Goal: Task Accomplishment & Management: Complete application form

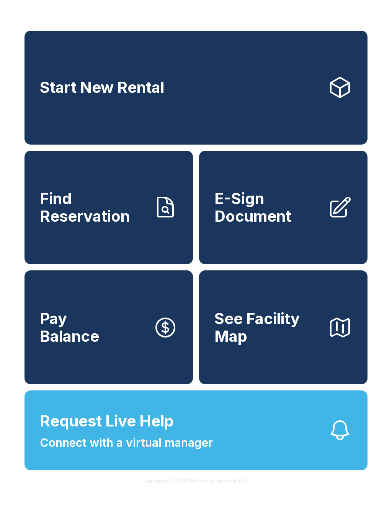
click at [189, 451] on span "Connect with a virtual manager" at bounding box center [126, 442] width 173 height 17
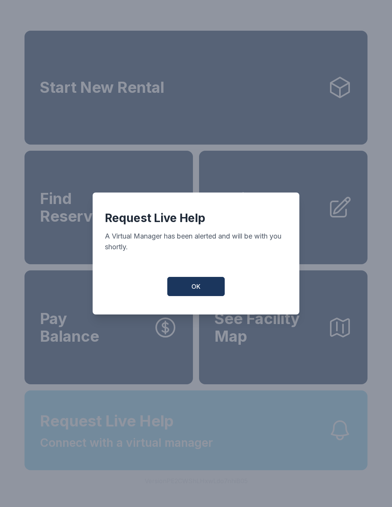
click at [190, 283] on button "OK" at bounding box center [195, 286] width 57 height 19
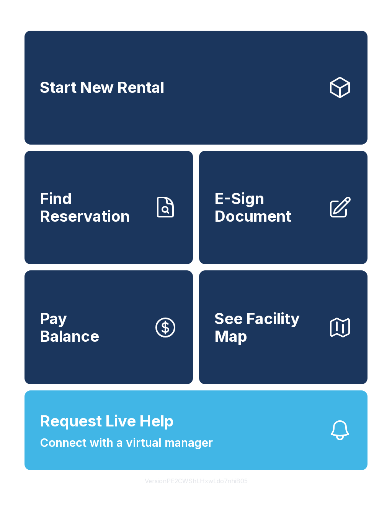
click at [202, 14] on div "Start New Rental Find Reservation E-Sign Document Pay Balance See Facility Map …" at bounding box center [196, 253] width 392 height 507
click at [272, 225] on span "E-Sign Document" at bounding box center [268, 207] width 107 height 35
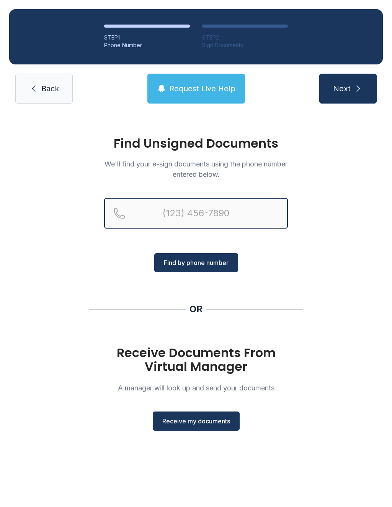
click at [194, 210] on input "Reservation phone number" at bounding box center [196, 213] width 184 height 31
type input "("
click at [321, 280] on div "Find Unsigned Documents We'll find your e-sign documents using the phone number…" at bounding box center [196, 287] width 392 height 348
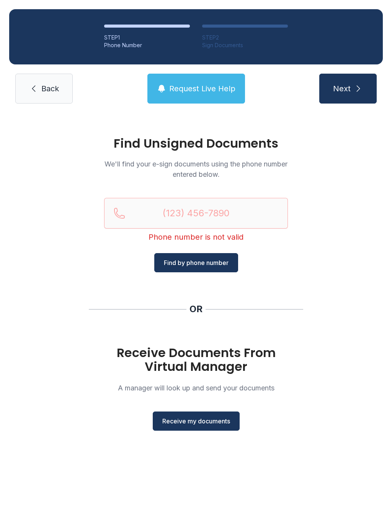
click at [200, 424] on span "Receive my documents" at bounding box center [196, 420] width 68 height 9
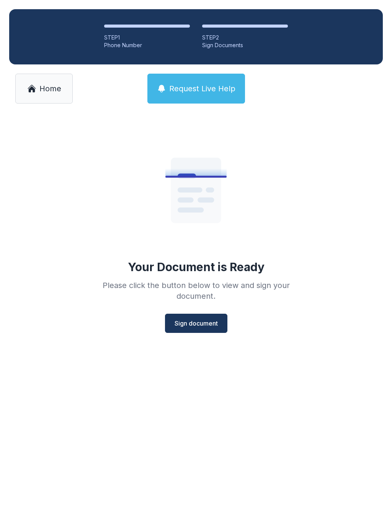
click at [192, 326] on span "Sign document" at bounding box center [196, 322] width 43 height 9
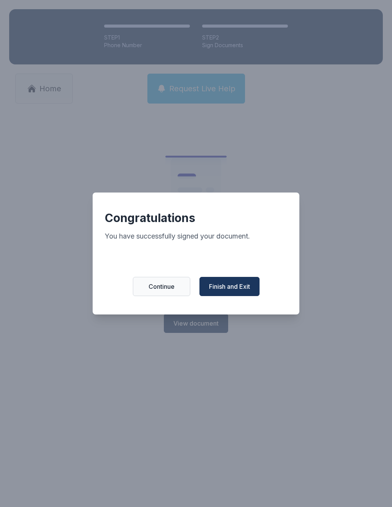
click at [238, 291] on span "Finish and Exit" at bounding box center [229, 286] width 41 height 9
